Goal: Task Accomplishment & Management: Manage account settings

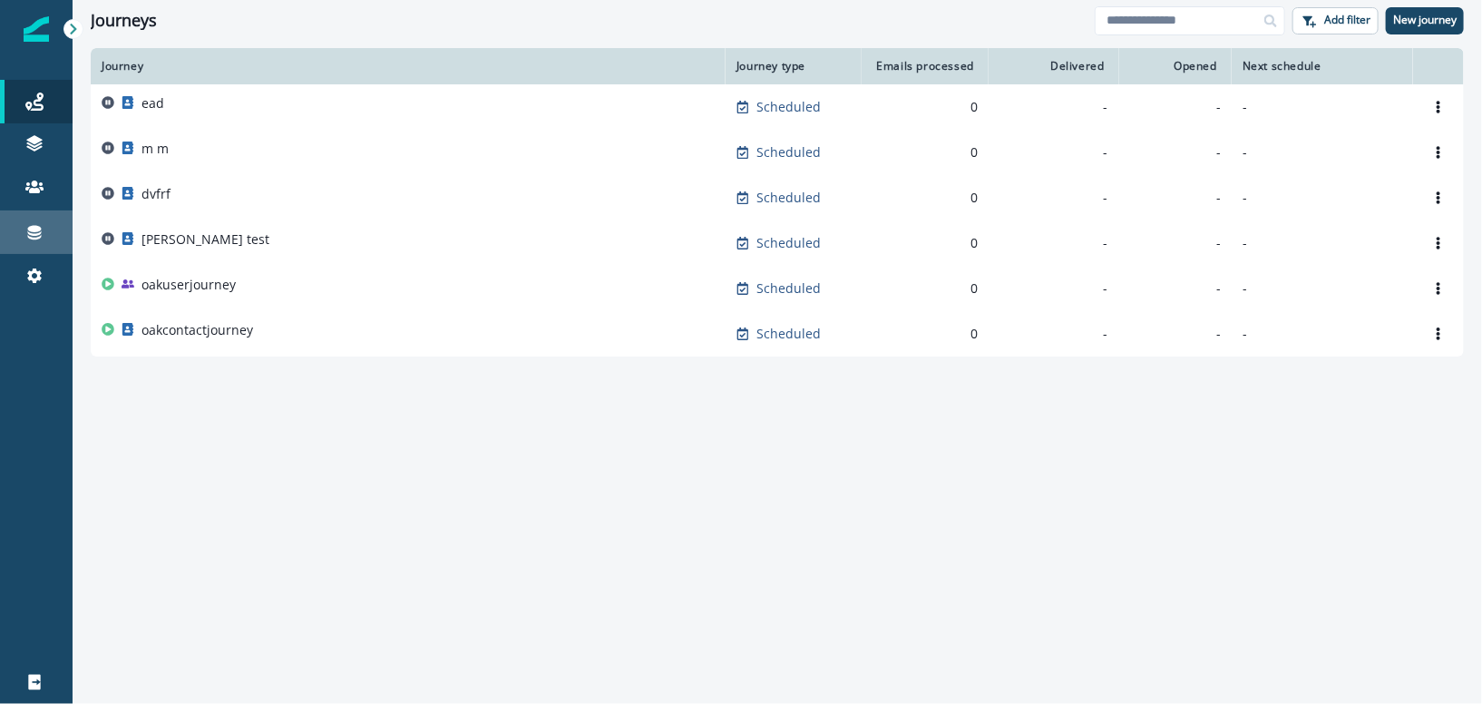
click at [48, 235] on div "Connections" at bounding box center [36, 232] width 58 height 22
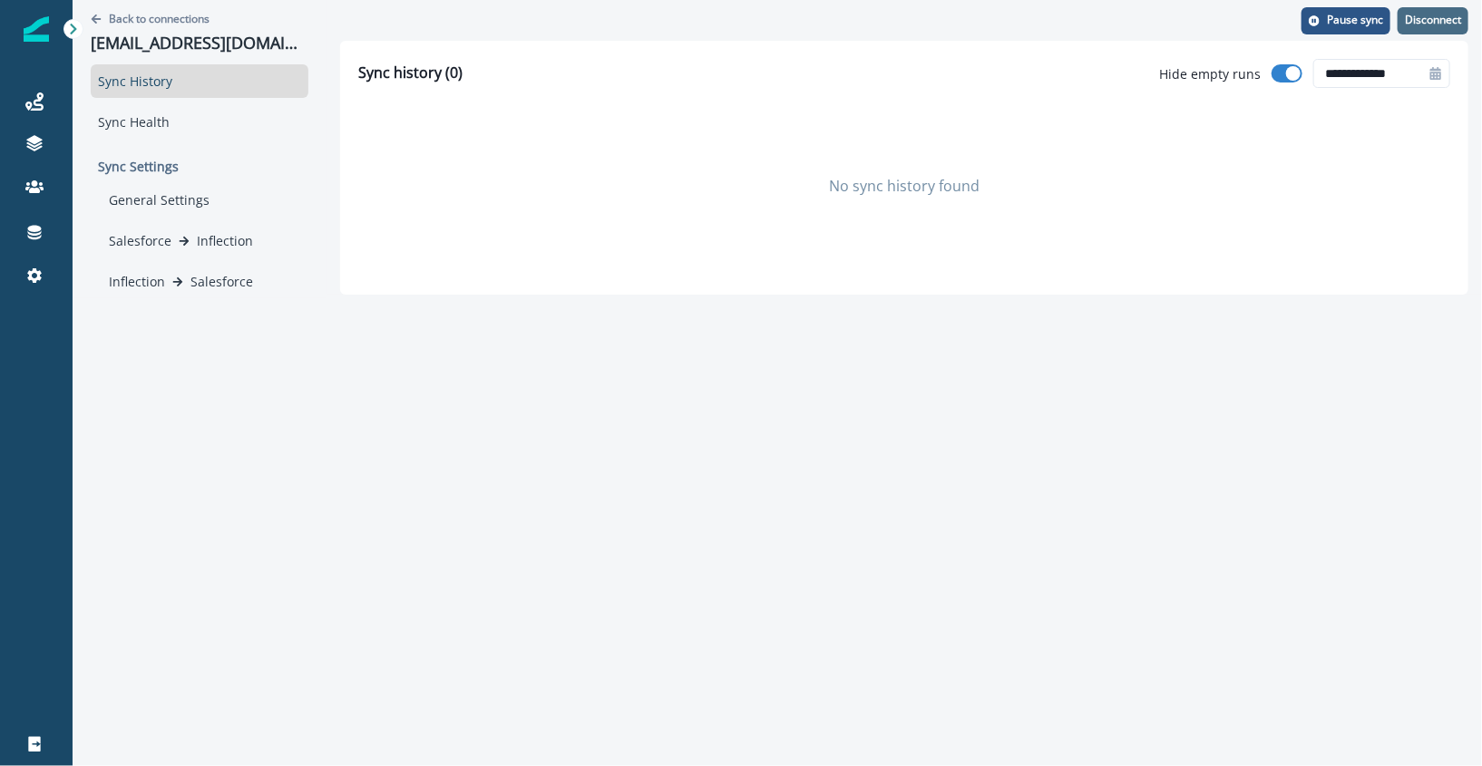
click at [1435, 26] on p "Disconnect" at bounding box center [1433, 20] width 56 height 13
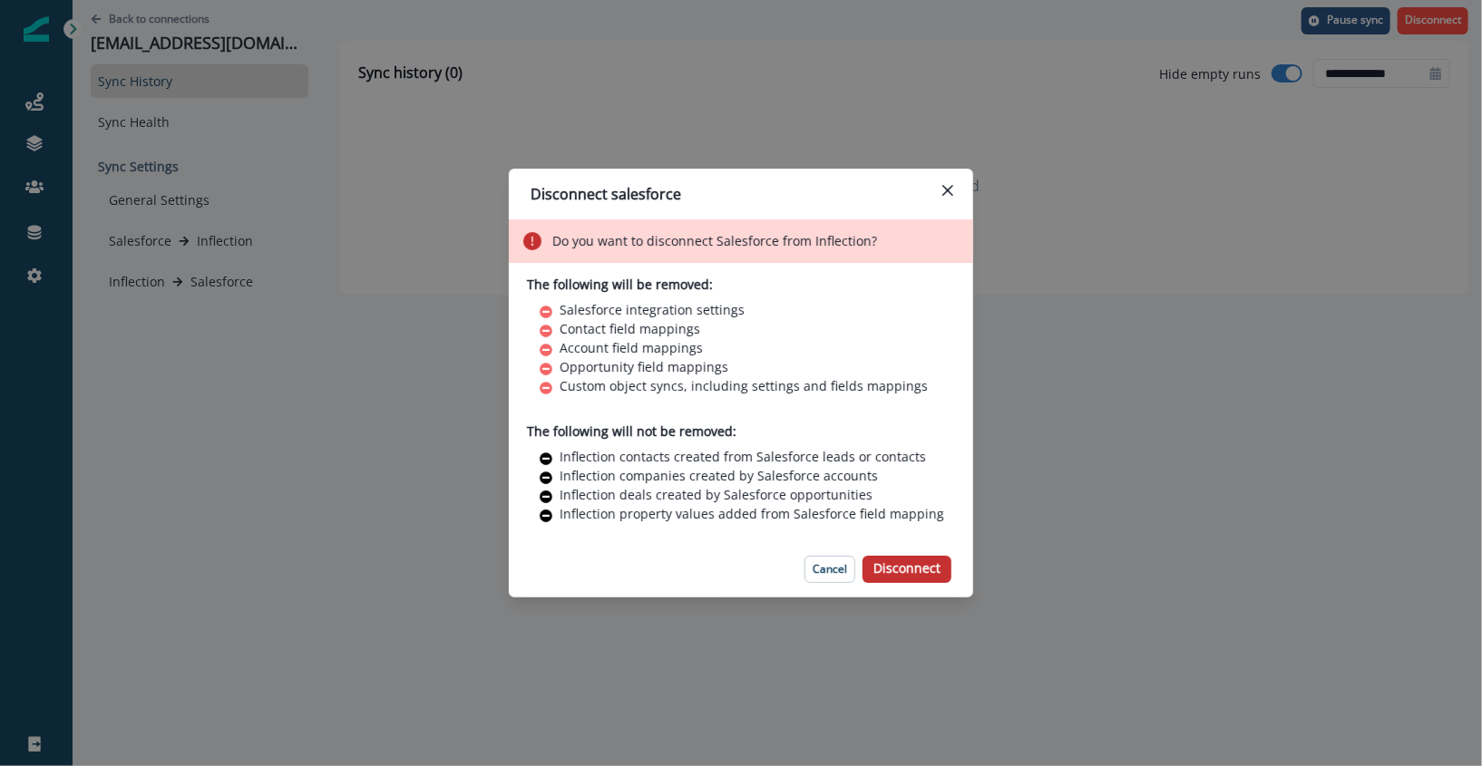
click at [941, 567] on button "Disconnect" at bounding box center [906, 569] width 89 height 27
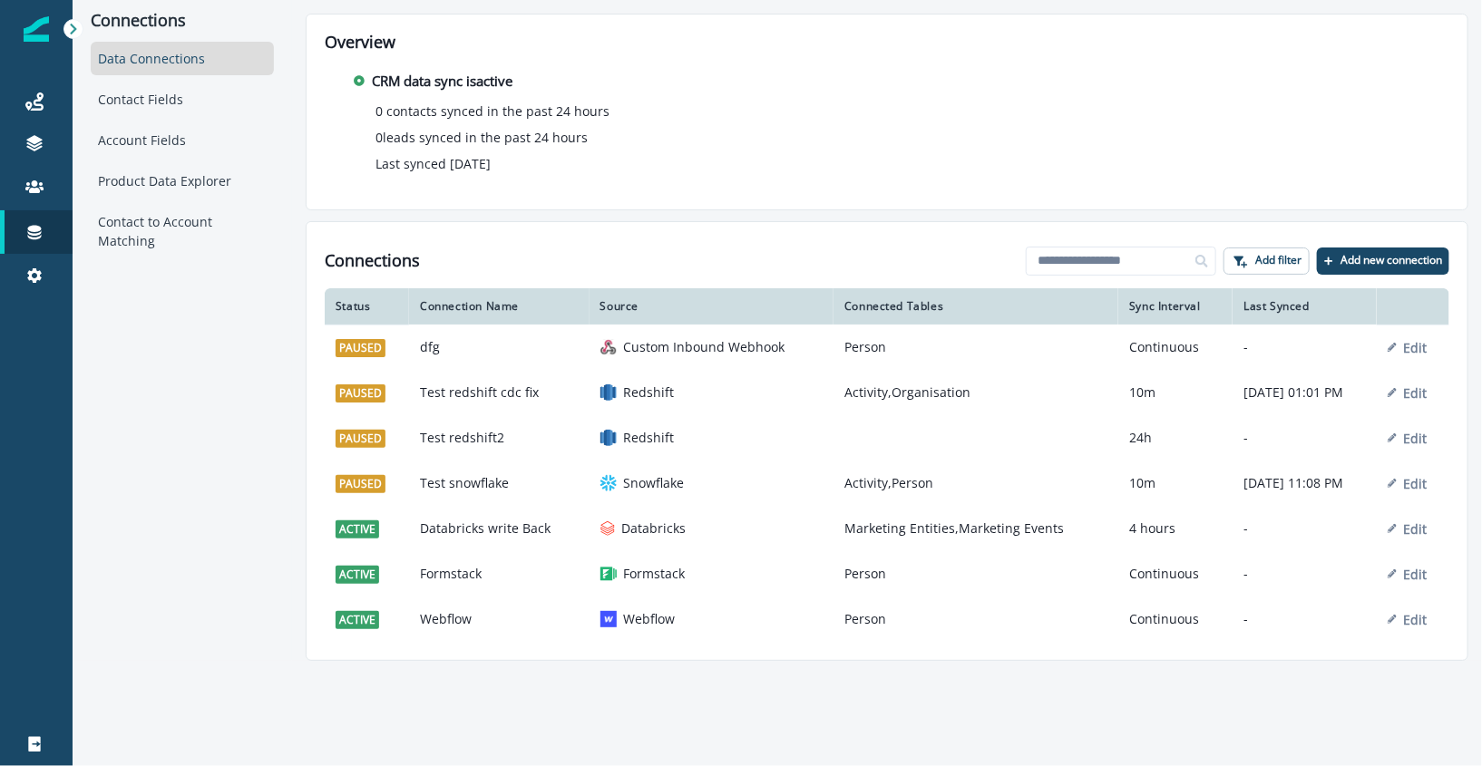
drag, startPoint x: 136, startPoint y: 536, endPoint x: 141, endPoint y: 523, distance: 13.8
click at [137, 537] on div "Connections Data Connections Contact Fields Account Fields Product Data Explore…" at bounding box center [182, 330] width 219 height 661
click at [1114, 65] on div "CRM data sync is active 0 contacts synced in the past 24 hours 0 leads synced i…" at bounding box center [887, 123] width 1124 height 140
click at [1389, 257] on p "Add new connection" at bounding box center [1391, 260] width 102 height 13
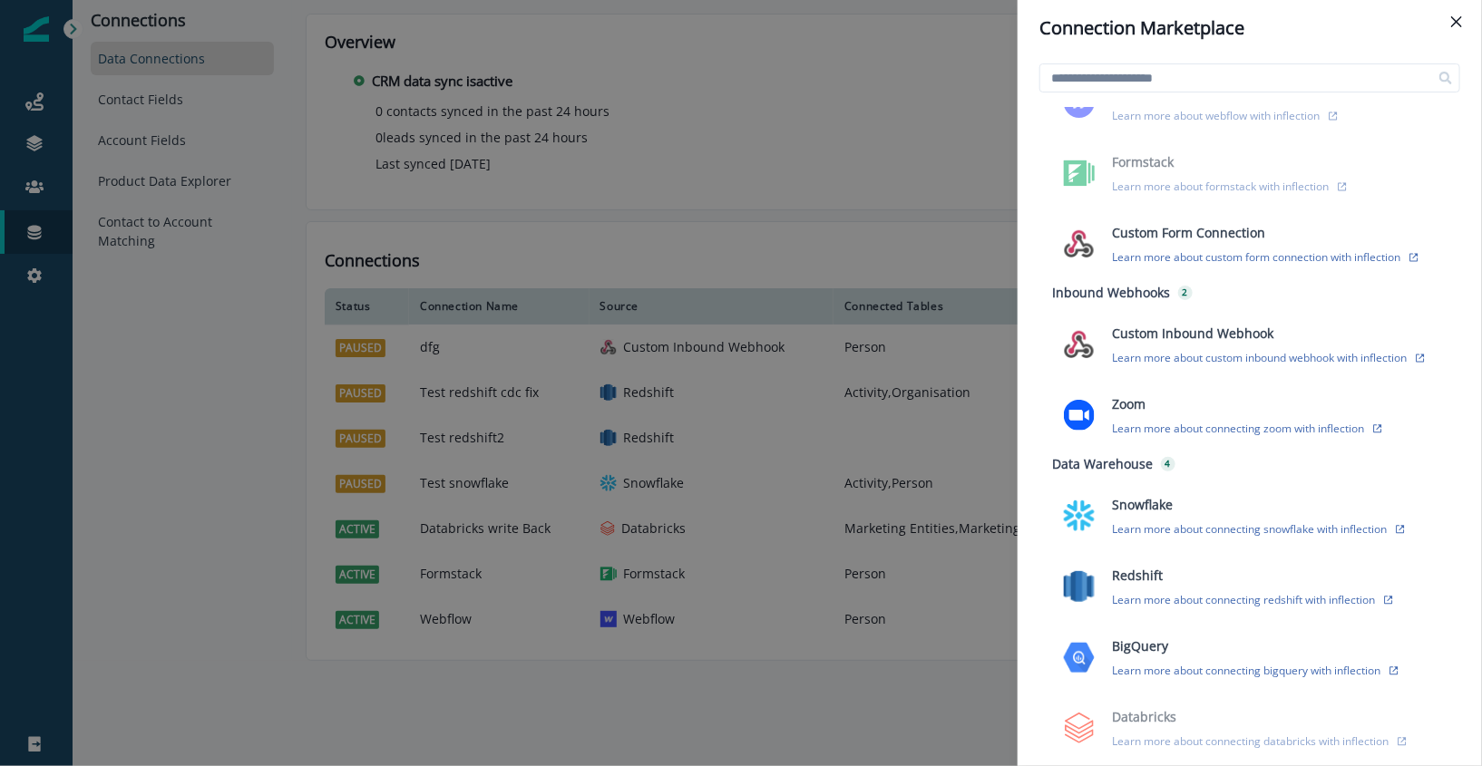
scroll to position [365, 0]
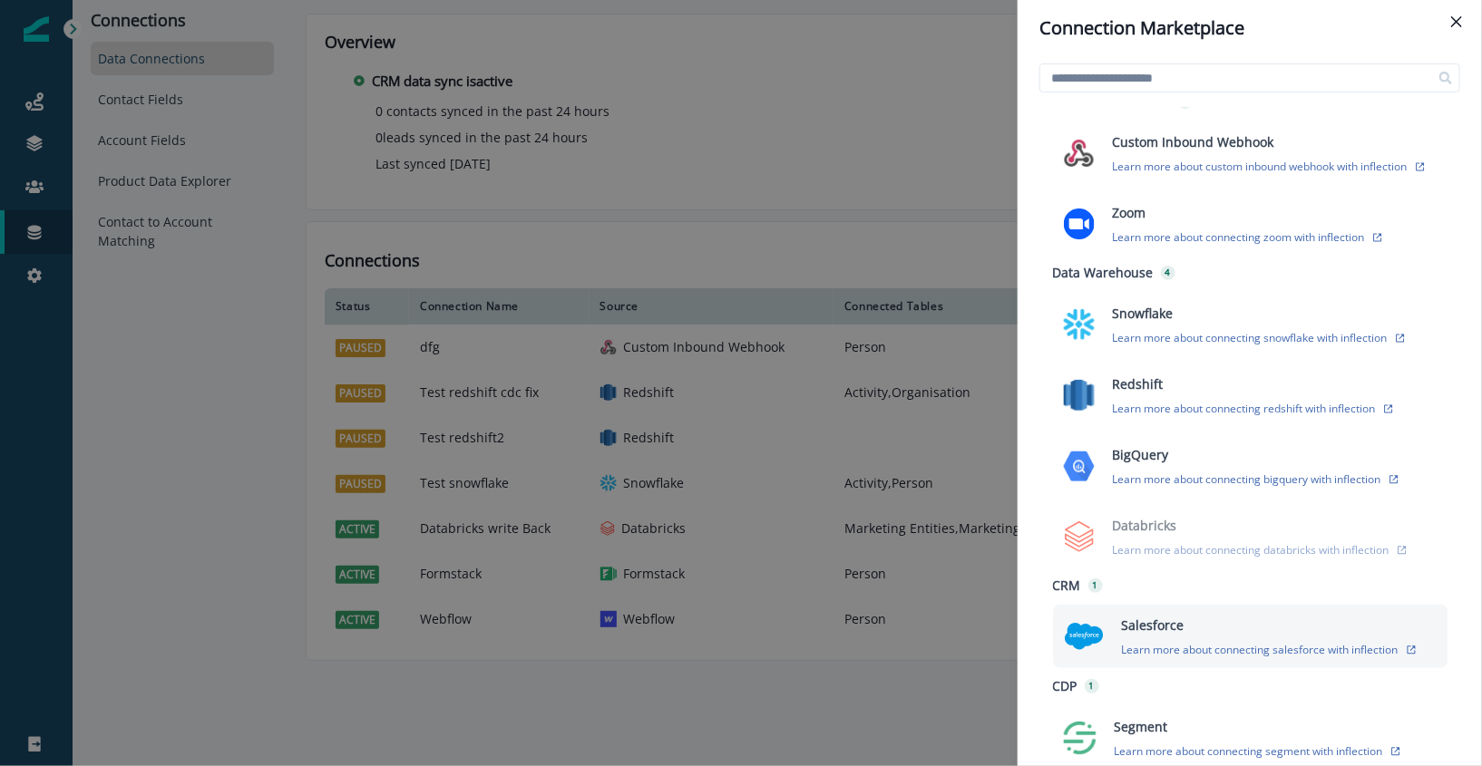
click at [1219, 623] on div "Salesforce Learn more about connecting salesforce with inflection" at bounding box center [1274, 637] width 326 height 42
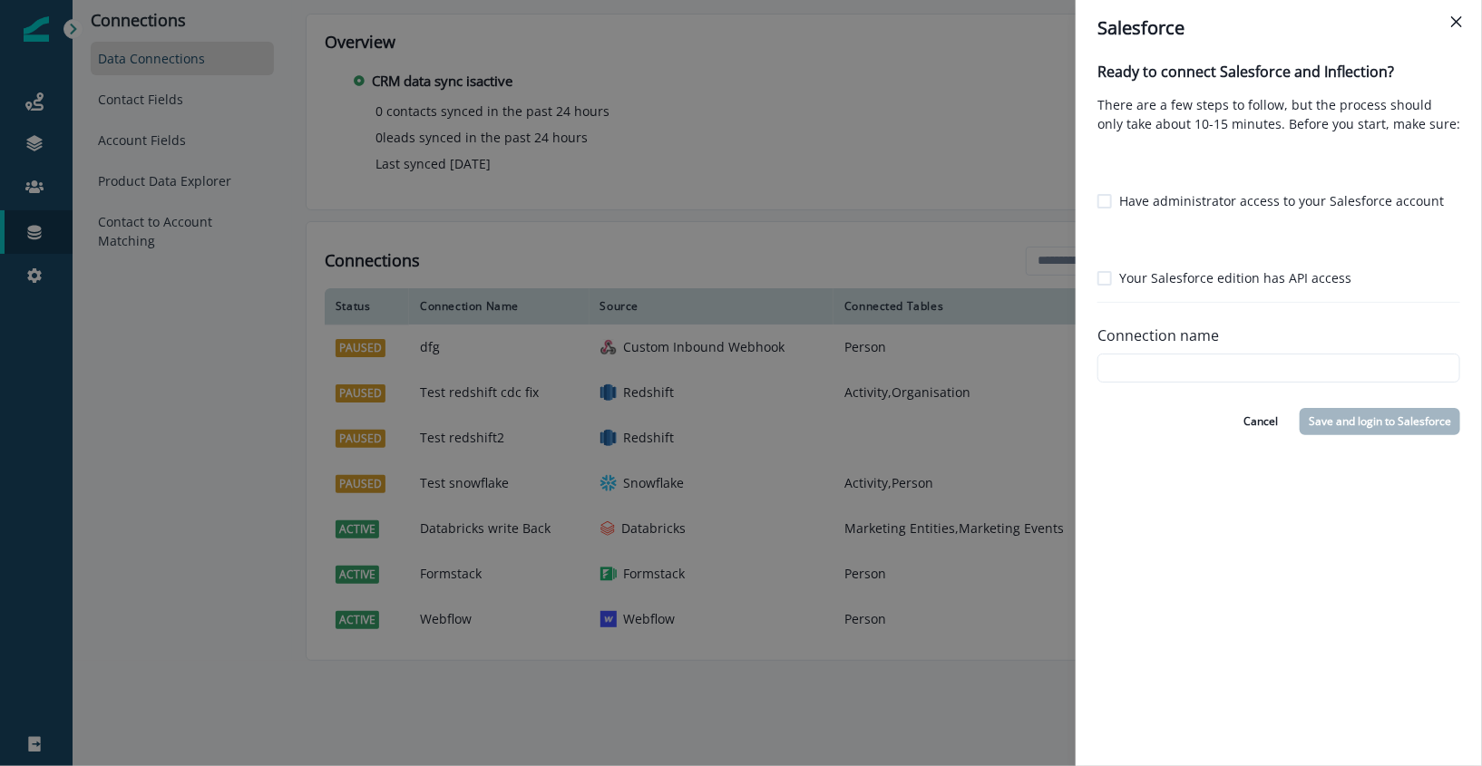
click at [1269, 199] on p "Have administrator access to your Salesforce account" at bounding box center [1281, 200] width 325 height 19
click at [1270, 275] on p "Your Salesforce edition has API access" at bounding box center [1235, 277] width 232 height 19
click at [1309, 358] on input "Connection name" at bounding box center [1278, 368] width 363 height 29
type input "**********"
click at [1402, 423] on button "Save and login to Salesforce" at bounding box center [1379, 421] width 161 height 27
